Goal: Information Seeking & Learning: Learn about a topic

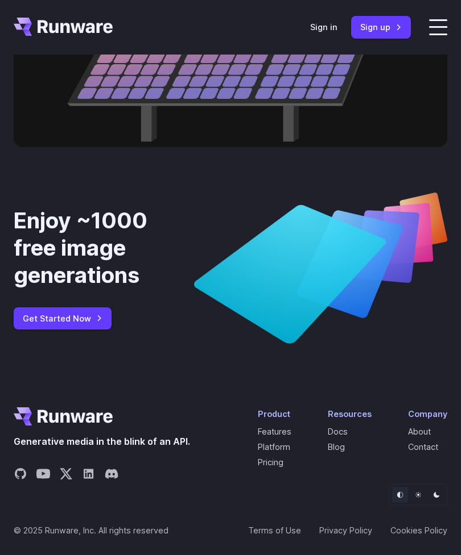
scroll to position [4490, 0]
click at [268, 467] on link "Pricing" at bounding box center [271, 463] width 26 height 10
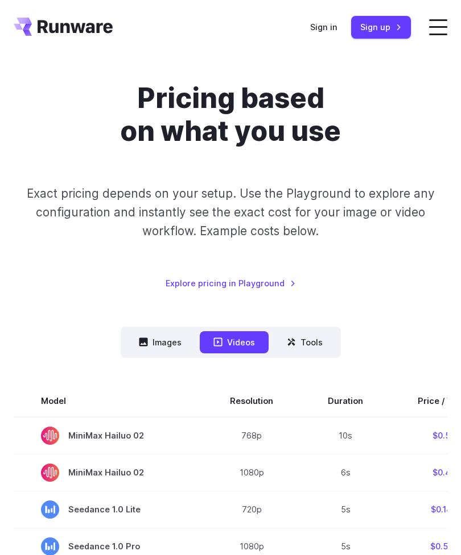
click at [159, 343] on button "Images" at bounding box center [160, 342] width 70 height 22
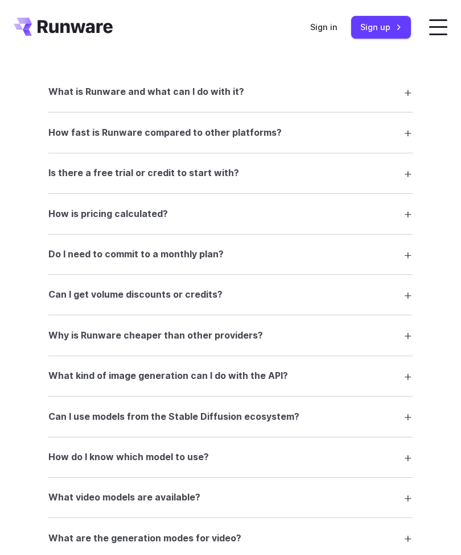
scroll to position [1397, 0]
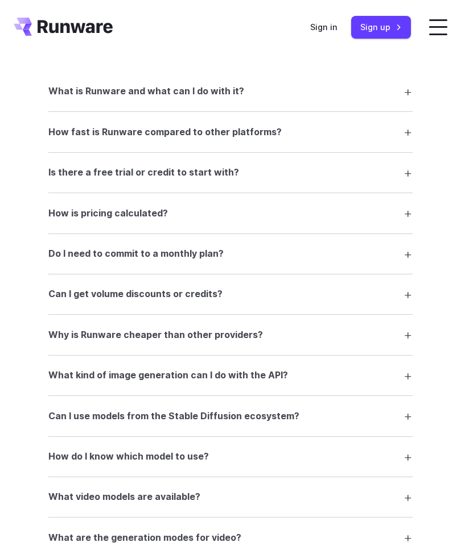
click at [409, 174] on summary "Is there a free trial or credit to start with?" at bounding box center [230, 173] width 364 height 22
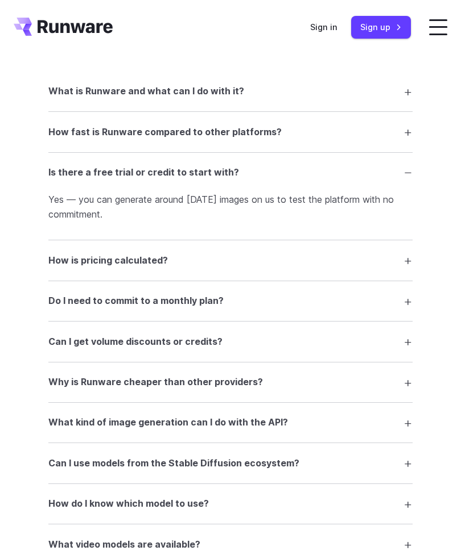
click at [404, 260] on summary "How is pricing calculated?" at bounding box center [230, 261] width 364 height 22
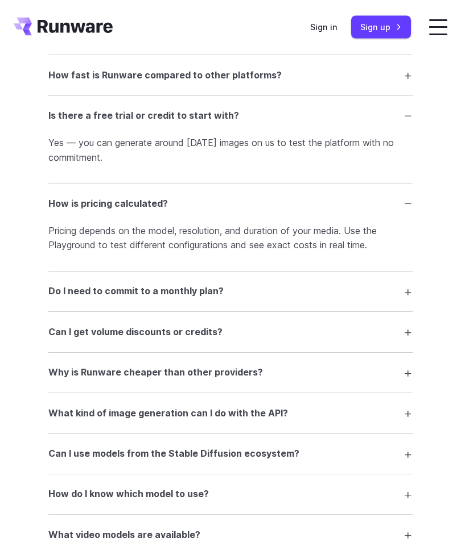
scroll to position [1467, 0]
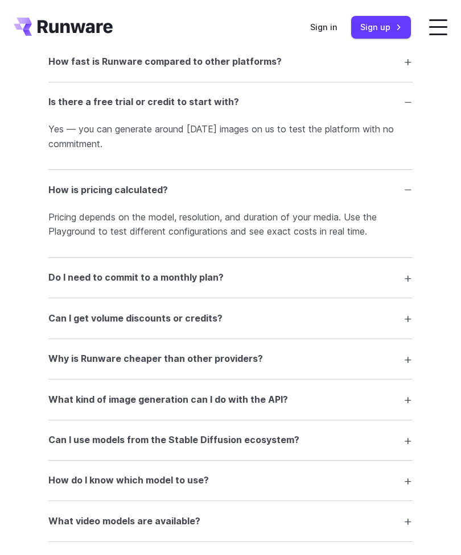
click at [409, 274] on summary "Do I need to commit to a monthly plan?" at bounding box center [230, 278] width 364 height 22
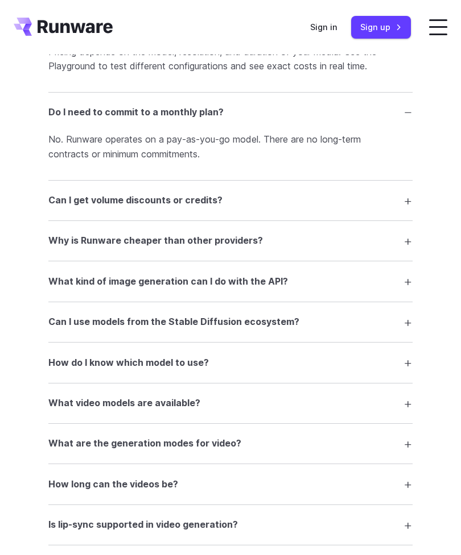
scroll to position [1640, 0]
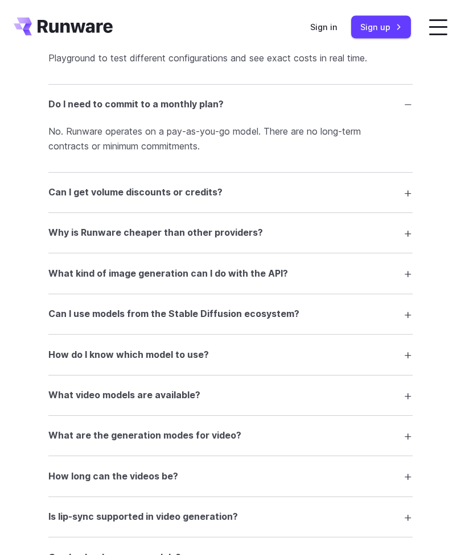
click at [411, 239] on summary "Why is Runware cheaper than other providers?" at bounding box center [230, 234] width 364 height 22
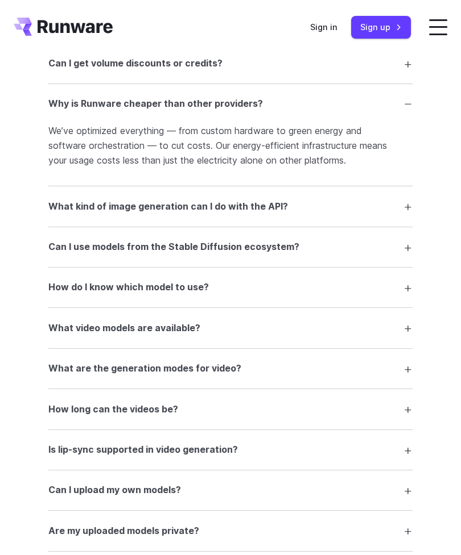
scroll to position [1771, 0]
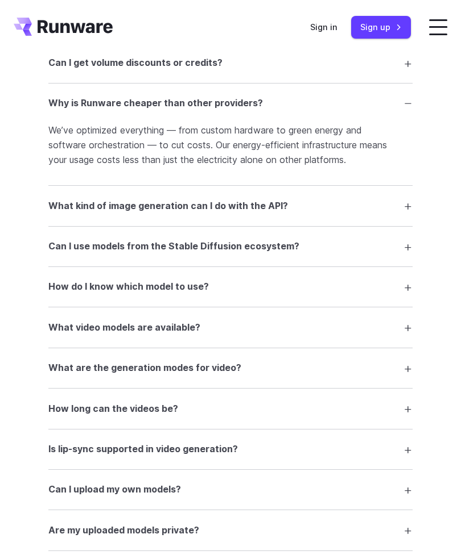
click at [409, 205] on summary "What kind of image generation can I do with the API?" at bounding box center [230, 206] width 364 height 22
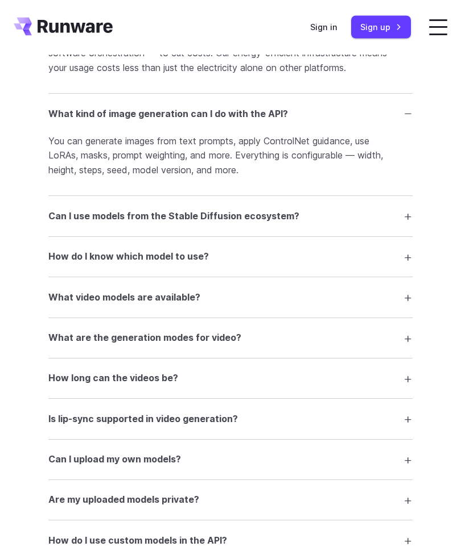
scroll to position [1863, 0]
click at [412, 216] on summary "Can I use models from the Stable Diffusion ecosystem?" at bounding box center [230, 216] width 364 height 22
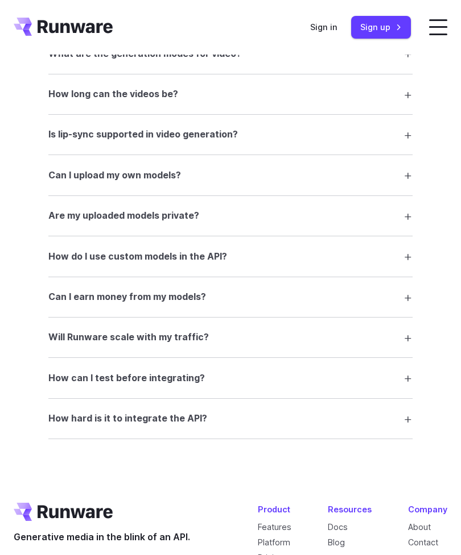
scroll to position [2208, 0]
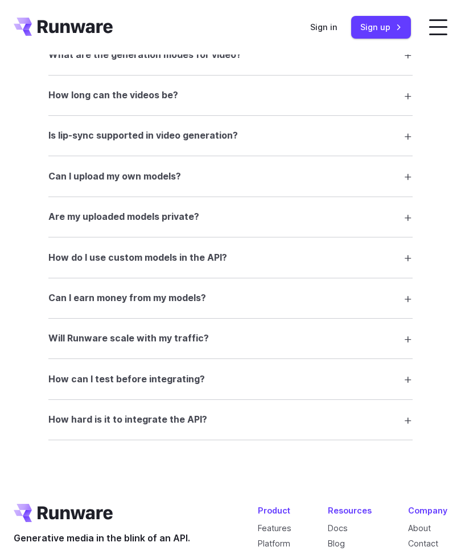
click at [411, 293] on summary "Can I earn money from my models?" at bounding box center [230, 299] width 364 height 22
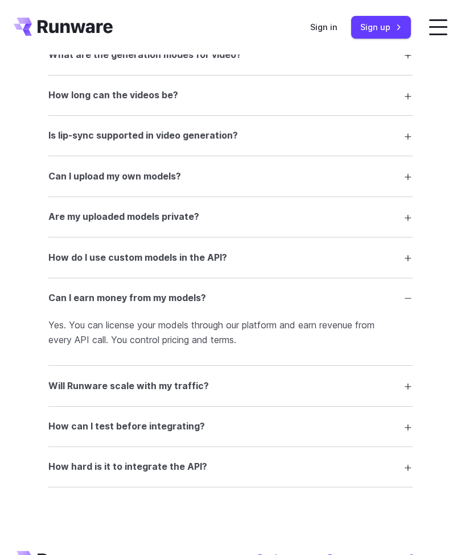
click at [409, 300] on summary "Can I earn money from my models?" at bounding box center [230, 299] width 364 height 22
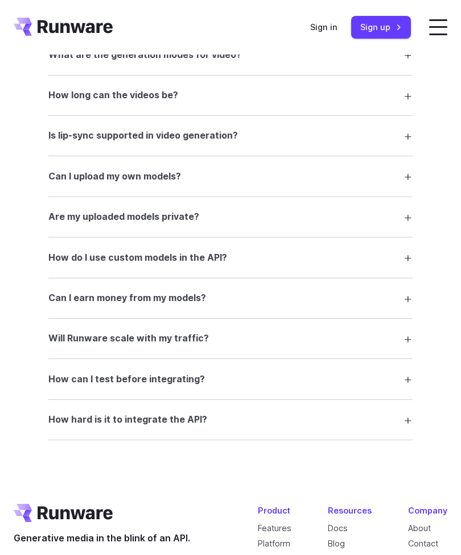
click at [408, 259] on summary "How do I use custom models in the API?" at bounding box center [230, 258] width 364 height 22
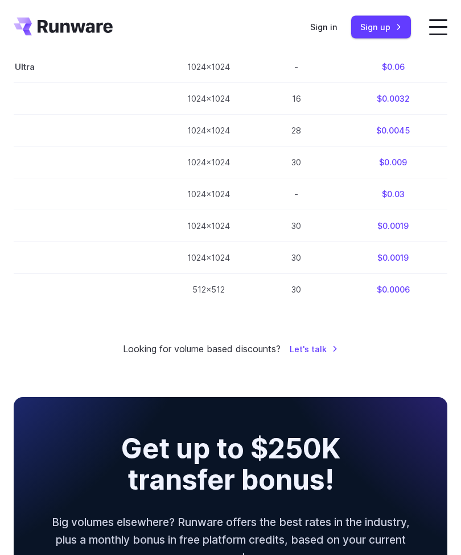
scroll to position [695, 0]
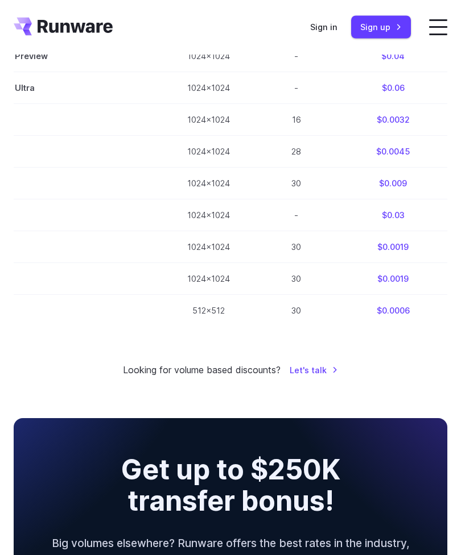
click at [440, 26] on label at bounding box center [438, 27] width 18 height 16
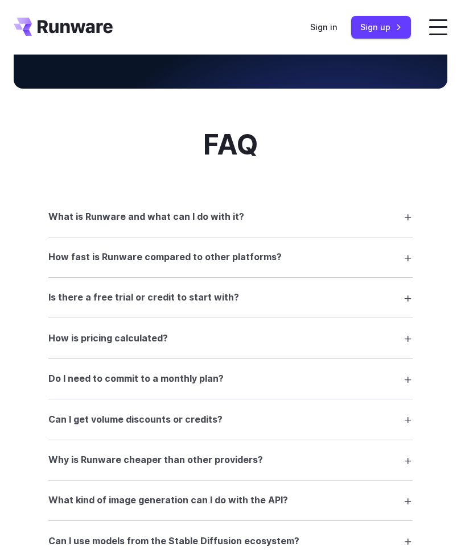
scroll to position [1404, 0]
click at [405, 303] on summary "Is there a free trial or credit to start with?" at bounding box center [230, 299] width 364 height 22
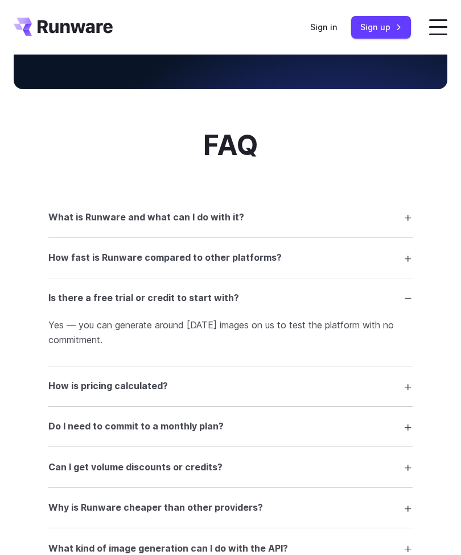
click at [404, 303] on summary "Is there a free trial or credit to start with?" at bounding box center [230, 299] width 364 height 22
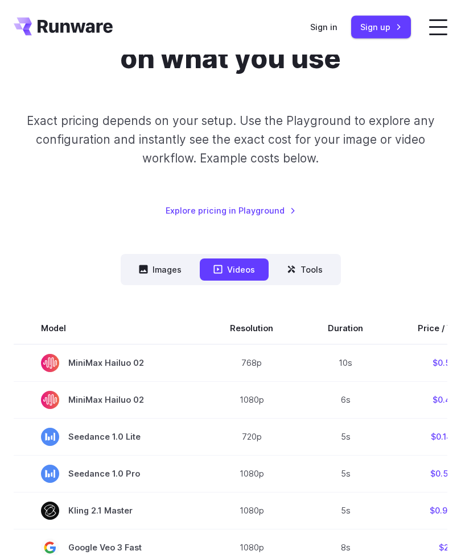
scroll to position [0, 0]
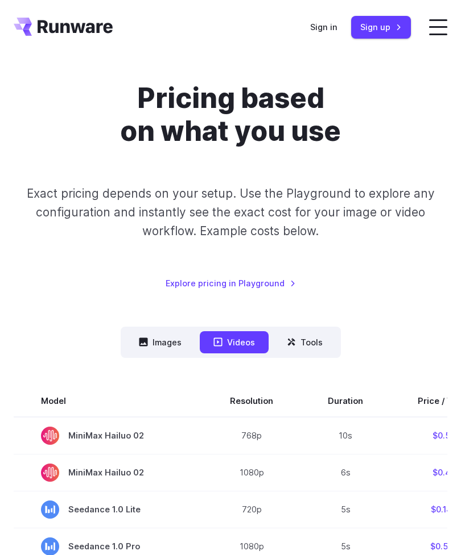
click at [436, 29] on label at bounding box center [438, 27] width 18 height 16
